Goal: Task Accomplishment & Management: Manage account settings

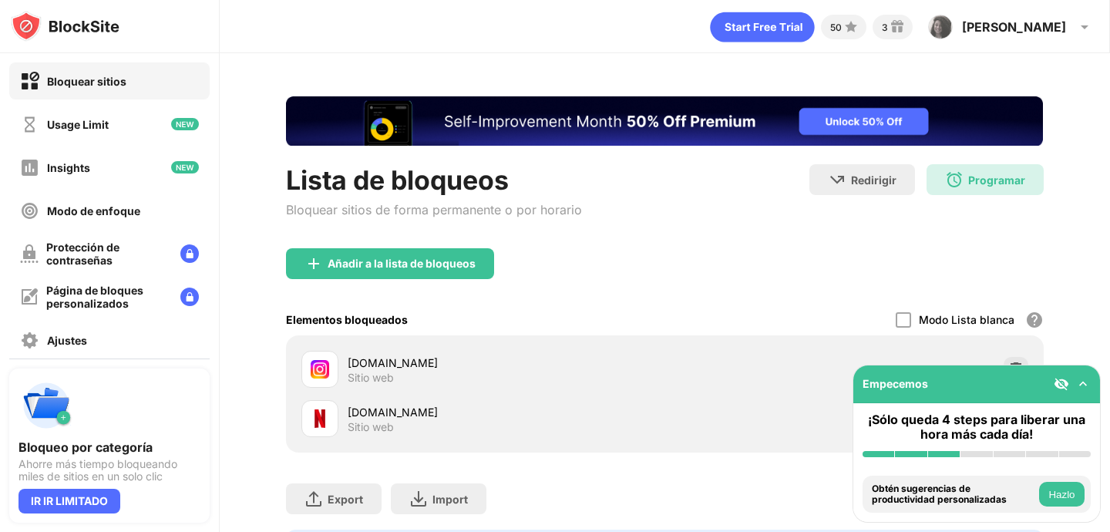
scroll to position [95, 0]
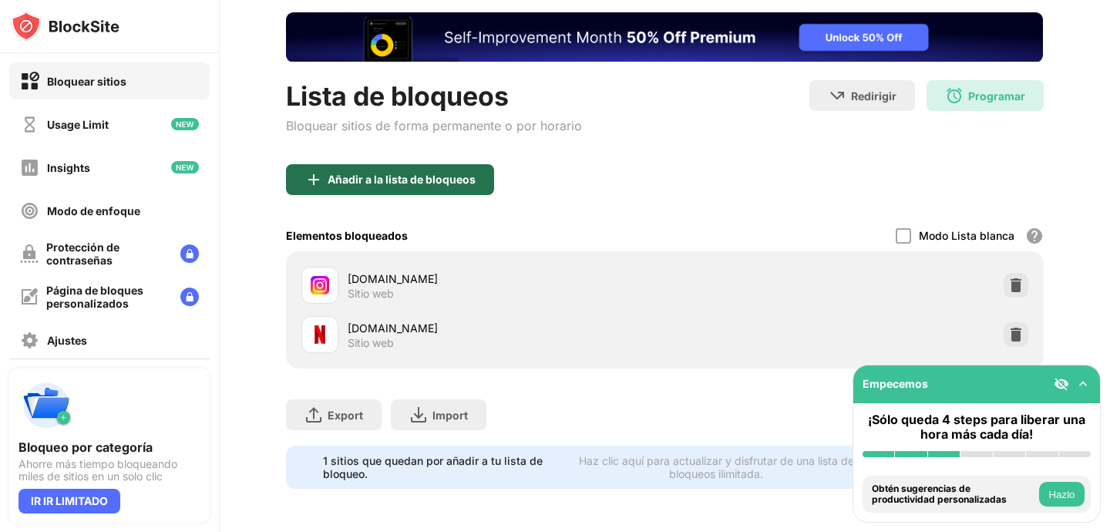
click at [409, 174] on div "Añadir a la lista de bloqueos" at bounding box center [402, 180] width 148 height 12
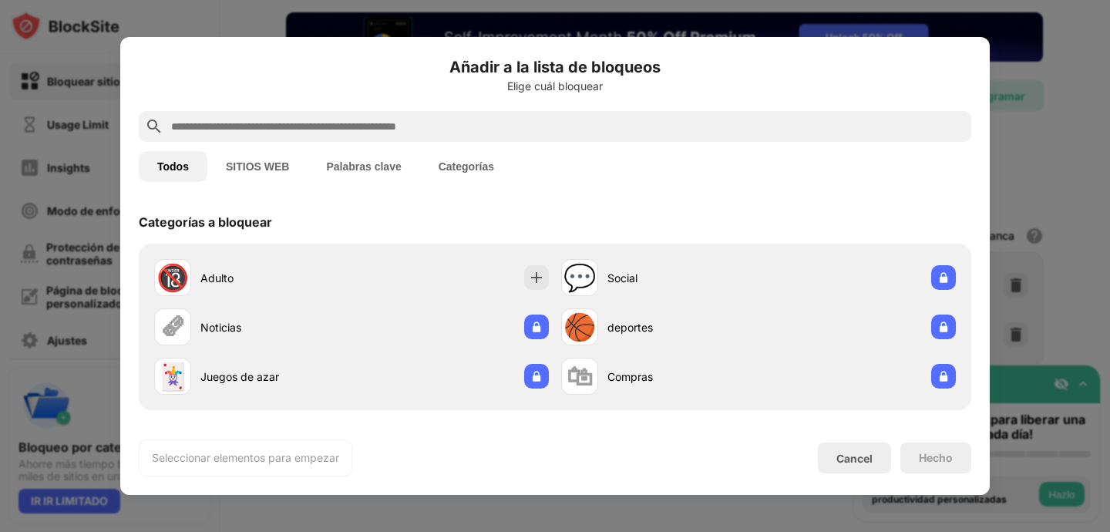
click at [369, 123] on input "text" at bounding box center [568, 126] width 796 height 19
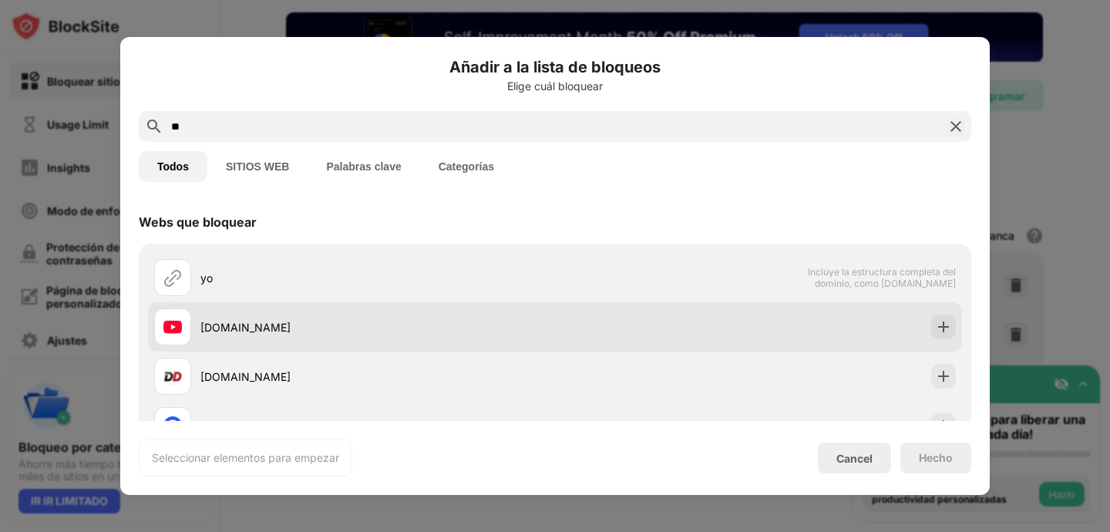
type input "**"
click at [311, 329] on div "[DOMAIN_NAME]" at bounding box center [378, 327] width 355 height 16
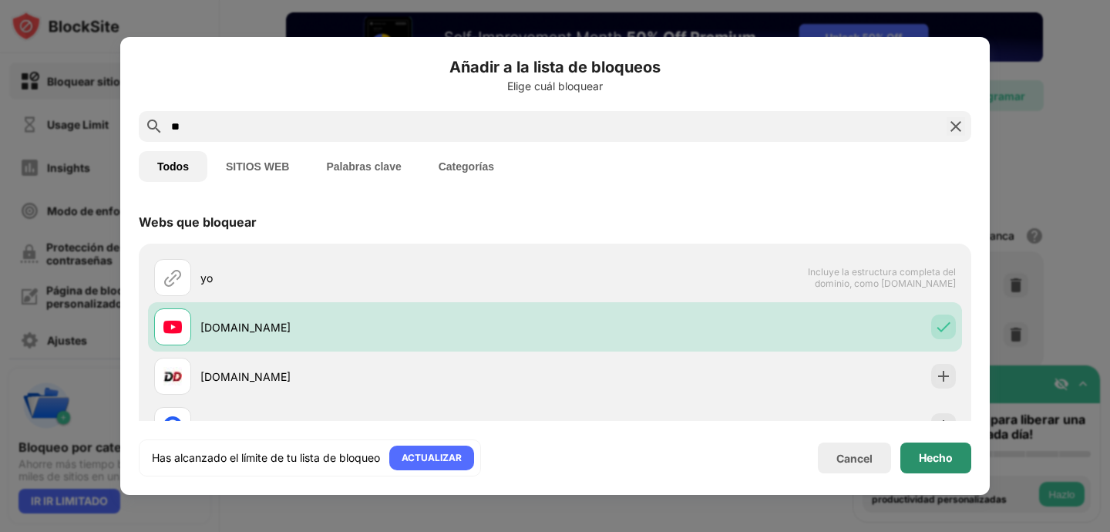
click at [960, 459] on div "Hecho" at bounding box center [936, 458] width 71 height 31
